Goal: Navigation & Orientation: Find specific page/section

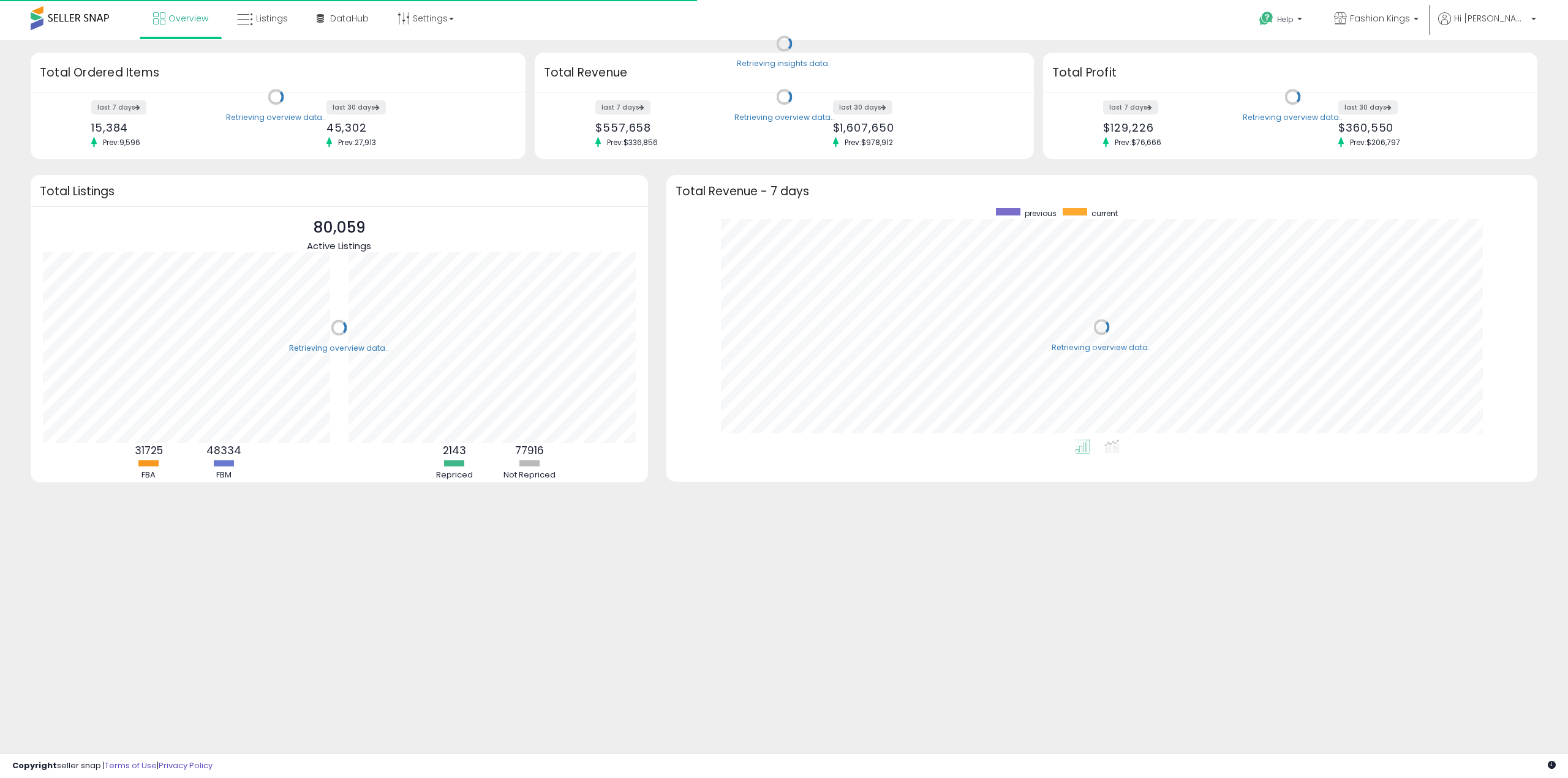
scroll to position [232, 846]
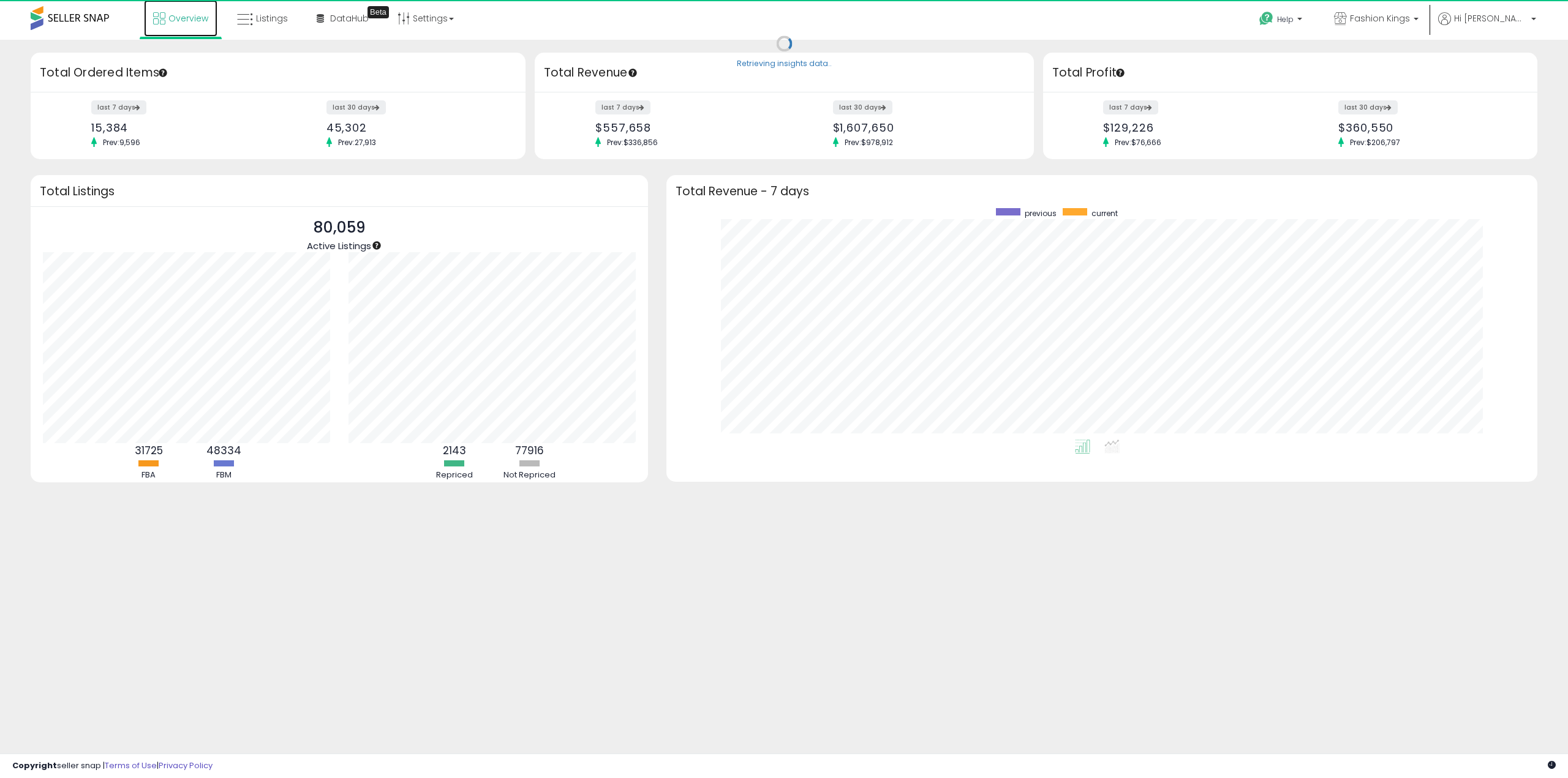
click at [160, 21] on icon at bounding box center [159, 18] width 12 height 12
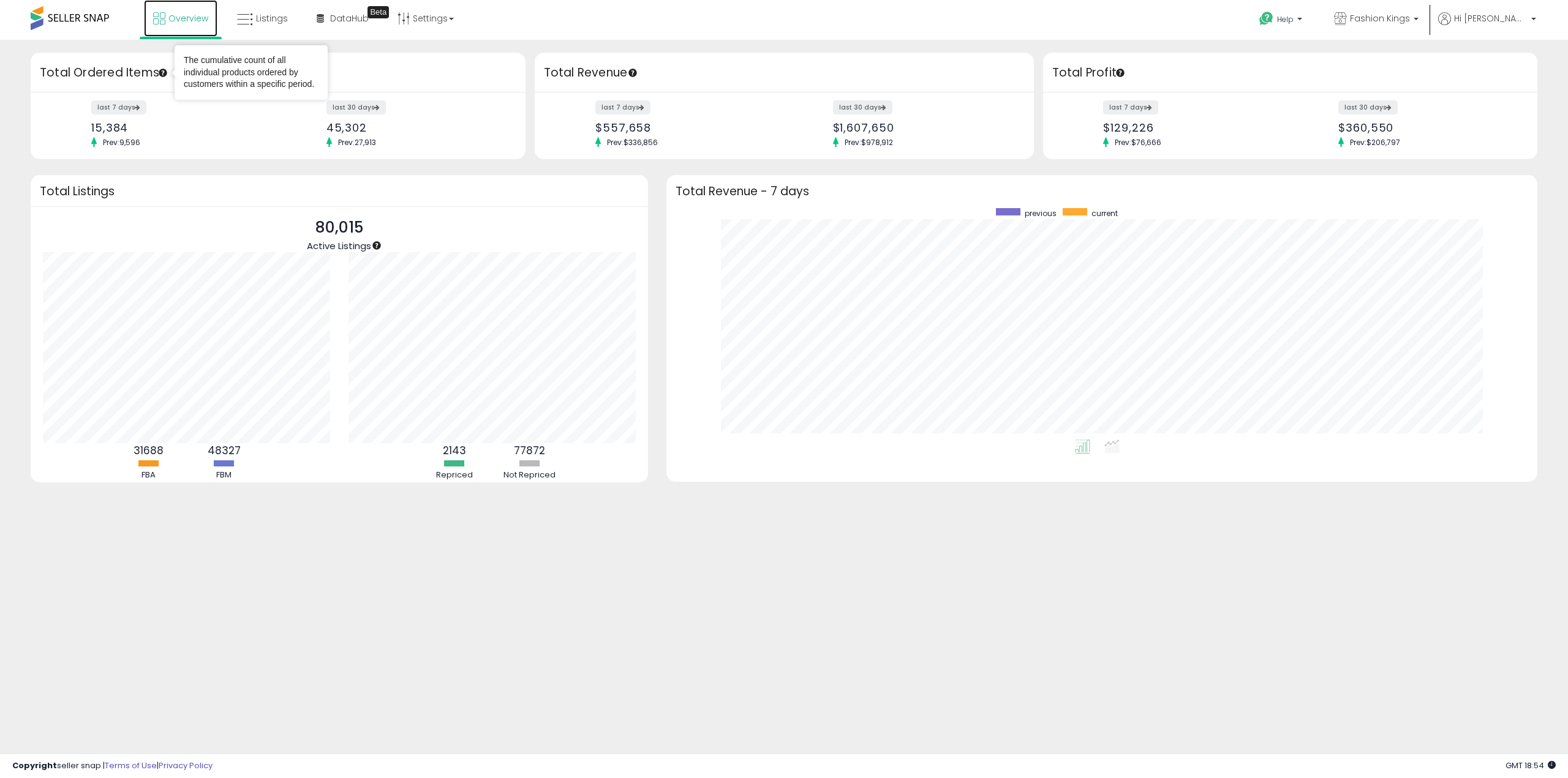
click at [181, 27] on link "Overview" at bounding box center [180, 18] width 74 height 36
